Goal: Complete application form

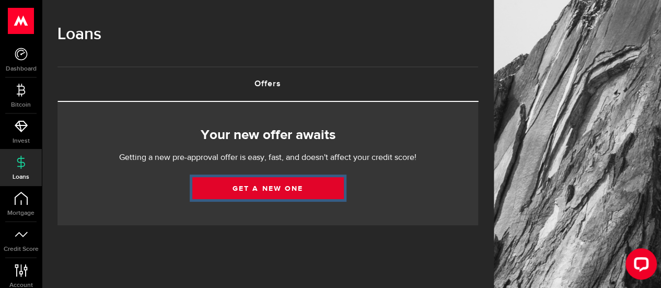
click at [264, 188] on link "Get a new one" at bounding box center [267, 188] width 151 height 22
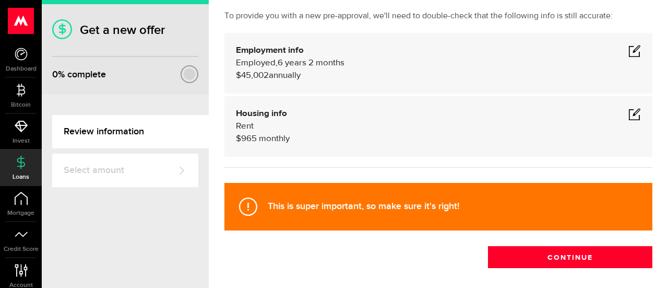
scroll to position [104, 0]
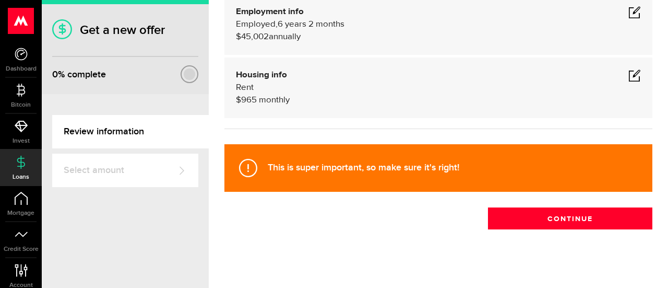
click at [629, 76] on span at bounding box center [635, 75] width 13 height 13
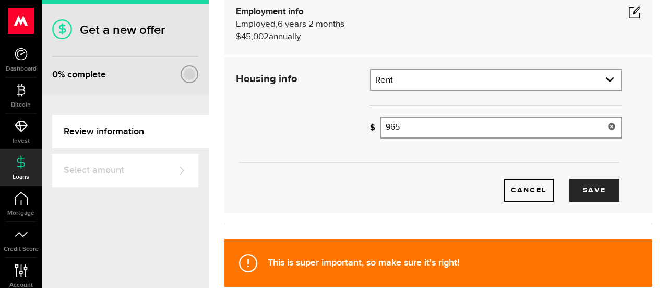
drag, startPoint x: 484, startPoint y: 127, endPoint x: 375, endPoint y: 119, distance: 109.4
click at [375, 119] on div "How much is your monthly payment? 965 Monthly mortgage/rent" at bounding box center [496, 127] width 252 height 22
type input "1,050"
click at [577, 185] on button "Save" at bounding box center [595, 190] width 50 height 23
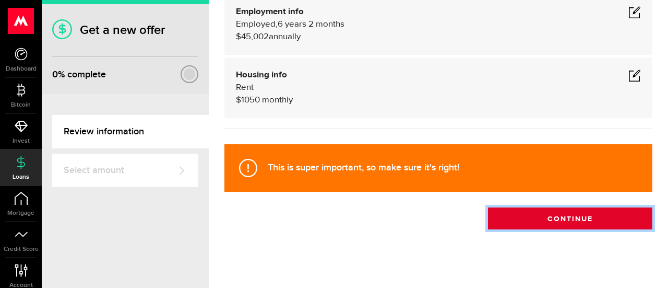
click at [581, 225] on button "Continue" at bounding box center [570, 218] width 164 height 22
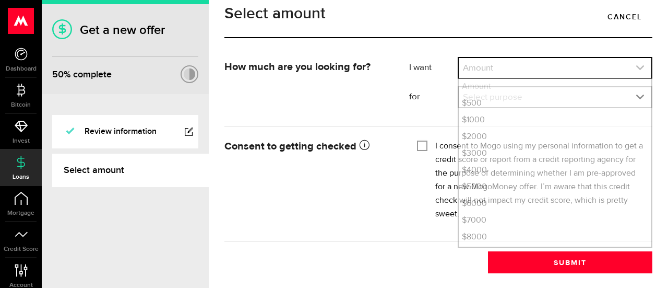
click at [636, 70] on use "expand select" at bounding box center [640, 67] width 8 height 5
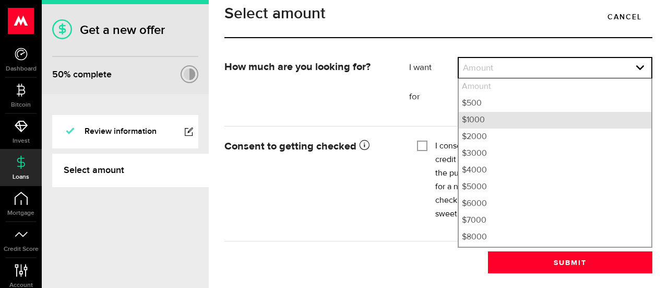
click at [554, 128] on li "$1000" at bounding box center [555, 120] width 193 height 17
select select "1000"
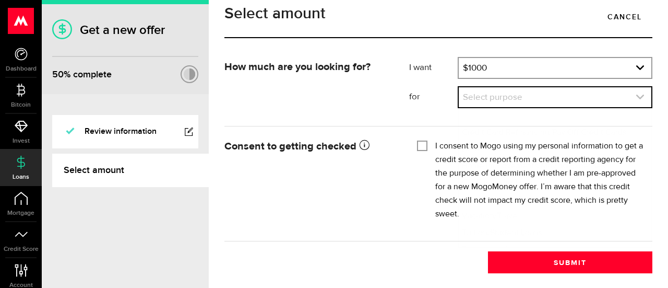
click at [620, 107] on link "expand select" at bounding box center [555, 97] width 193 height 20
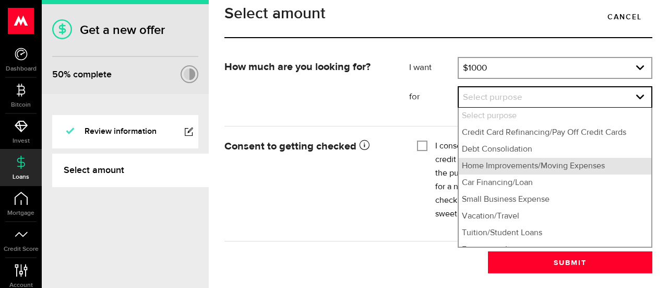
click at [552, 174] on li "Home Improvements/Moving Expenses" at bounding box center [555, 166] width 193 height 17
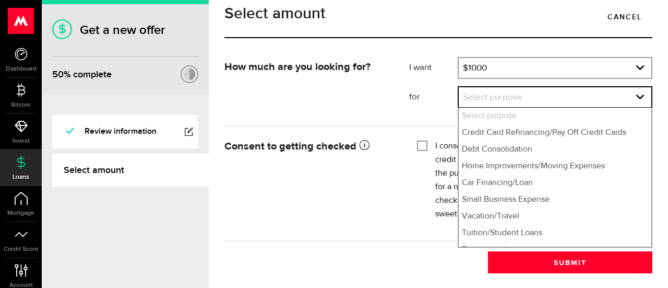
select select "Home Improvements/Moving Expenses"
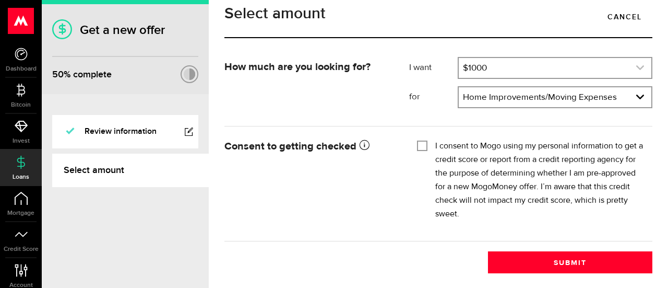
click at [636, 72] on icon "expand select" at bounding box center [640, 67] width 9 height 9
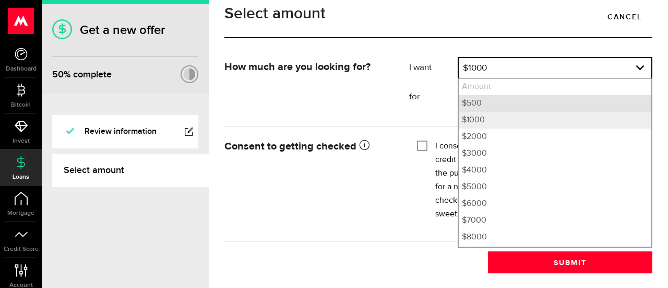
click at [565, 112] on li "$500" at bounding box center [555, 103] width 193 height 17
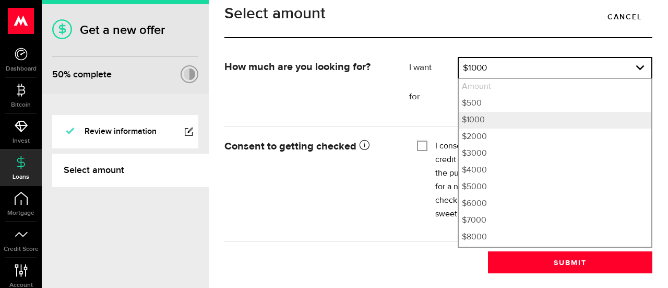
select select "500"
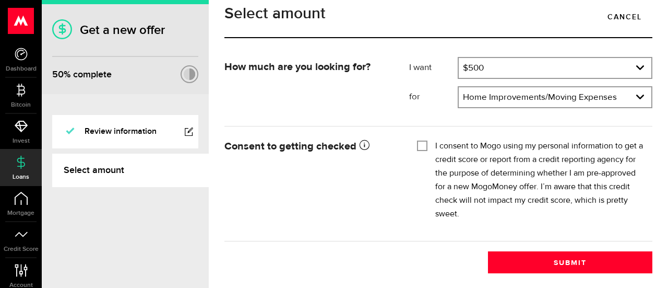
click at [419, 150] on input "I consent to Mogo using my personal information to get a credit score or report…" at bounding box center [422, 144] width 10 height 10
checkbox input "true"
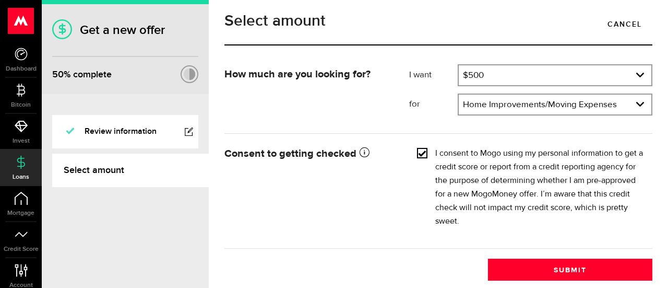
scroll to position [18, 0]
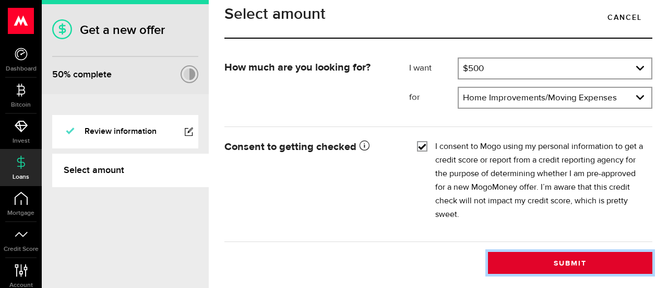
click at [579, 257] on button "Submit" at bounding box center [570, 263] width 164 height 22
